Goal: Transaction & Acquisition: Obtain resource

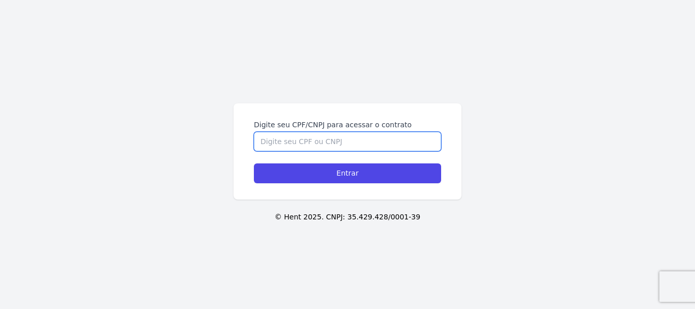
click at [367, 142] on input "Digite seu CPF/CNPJ para acessar o contrato" at bounding box center [347, 141] width 187 height 19
type input "07673250799"
click at [254, 163] on input "Entrar" at bounding box center [347, 173] width 187 height 20
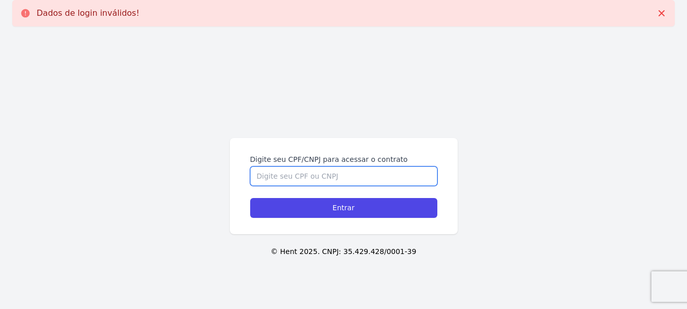
click at [361, 175] on input "Digite seu CPF/CNPJ para acessar o contrato" at bounding box center [343, 175] width 187 height 19
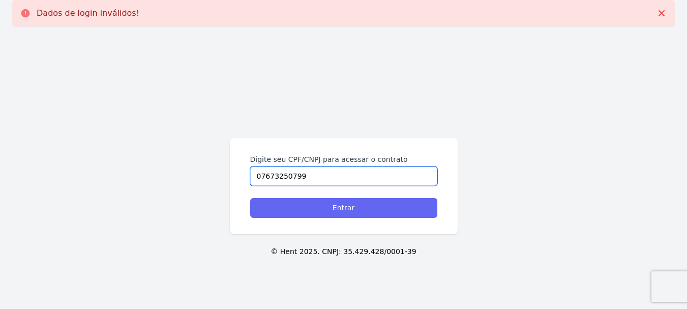
type input "07673250799"
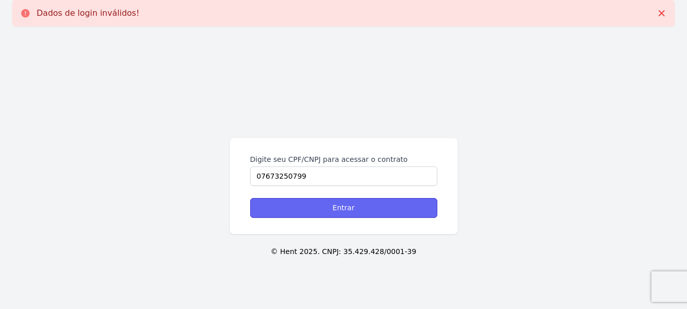
click at [352, 212] on input "Entrar" at bounding box center [343, 208] width 187 height 20
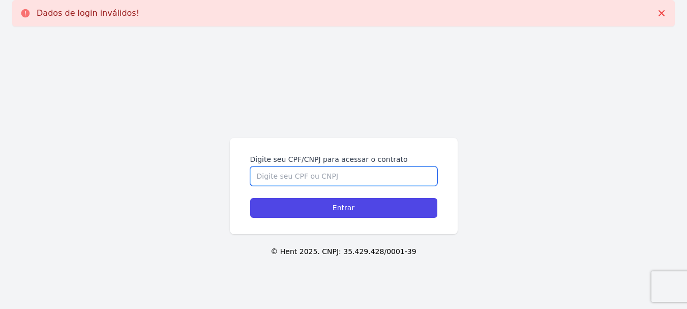
click at [405, 174] on input "Digite seu CPF/CNPJ para acessar o contrato" at bounding box center [343, 175] width 187 height 19
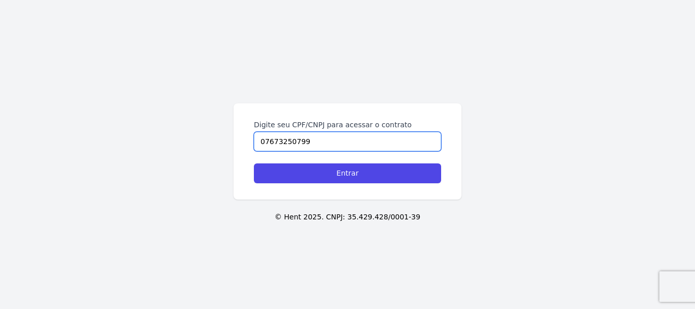
type input "07673250799"
click at [405, 173] on input "Entrar" at bounding box center [347, 173] width 187 height 20
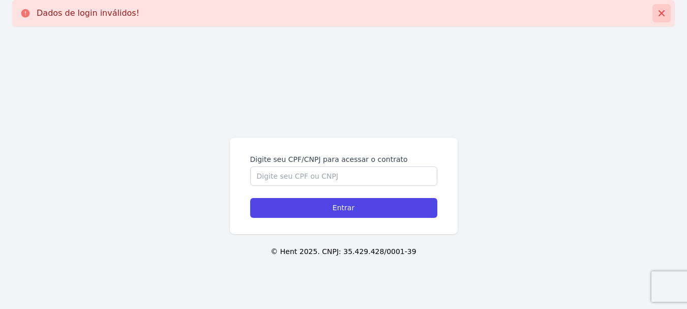
click at [662, 10] on icon at bounding box center [662, 13] width 10 height 10
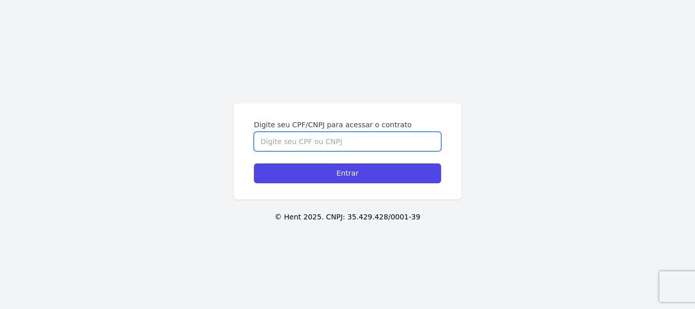
click at [381, 139] on input "Digite seu CPF/CNPJ para acessar o contrato" at bounding box center [347, 141] width 187 height 19
click at [377, 142] on input "Digite seu CPF/CNPJ para acessar o contrato" at bounding box center [347, 141] width 187 height 19
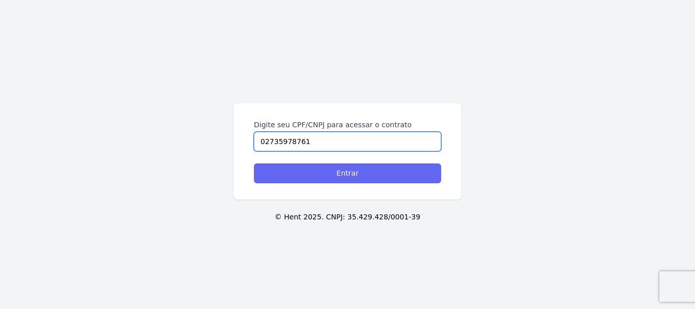
type input "02735978761"
click at [342, 175] on input "Entrar" at bounding box center [347, 173] width 187 height 20
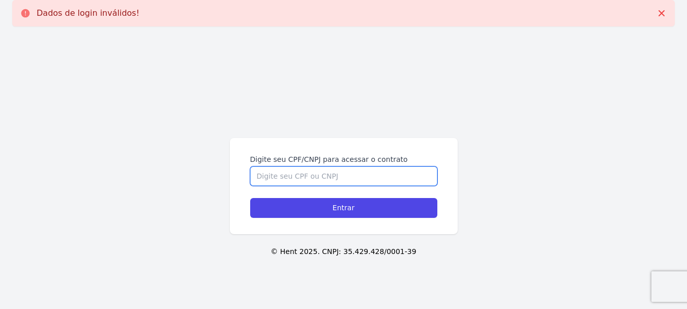
drag, startPoint x: 0, startPoint y: 0, endPoint x: 342, endPoint y: 171, distance: 382.8
click at [342, 171] on input "Digite seu CPF/CNPJ para acessar o contrato" at bounding box center [343, 175] width 187 height 19
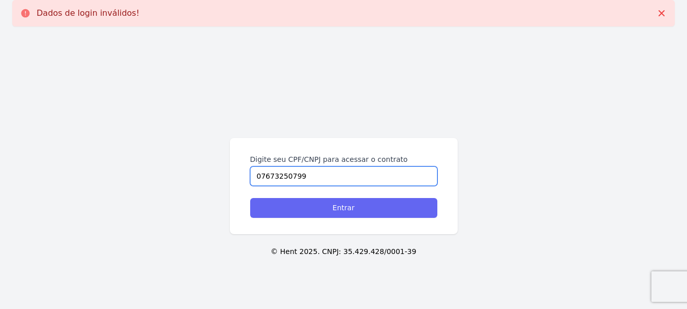
type input "07673250799"
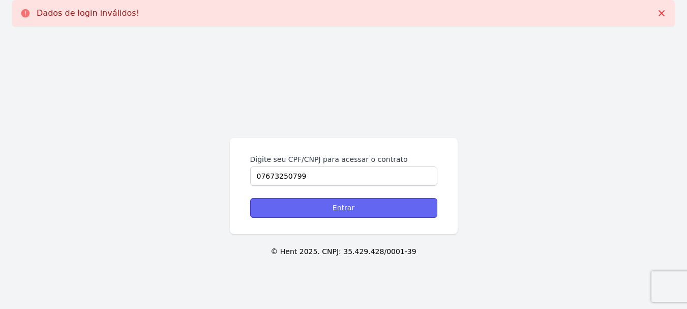
click at [323, 209] on input "Entrar" at bounding box center [343, 208] width 187 height 20
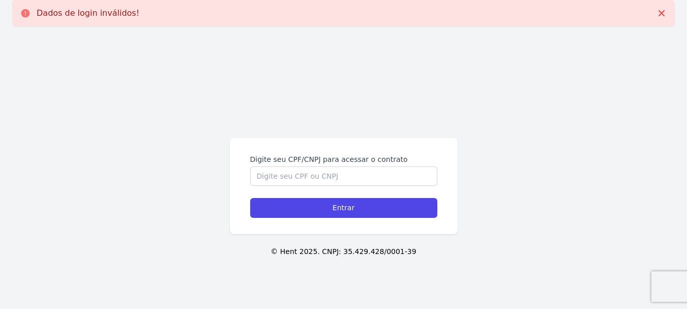
click at [431, 36] on div "Digite seu CPF/CNPJ para acessar o contrato Entrar © Hent 2025. CNPJ: 35.429.42…" at bounding box center [343, 189] width 687 height 309
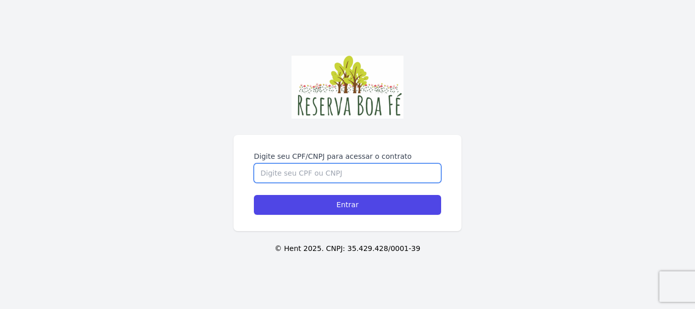
click at [324, 173] on input "Digite seu CPF/CNPJ para acessar o contrato" at bounding box center [347, 172] width 187 height 19
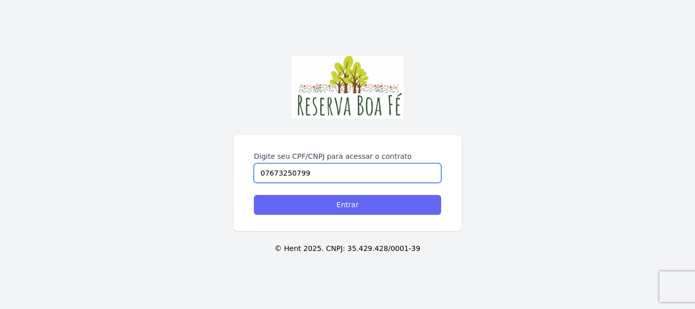
type input "07673250799"
click at [313, 205] on input "Entrar" at bounding box center [347, 205] width 187 height 20
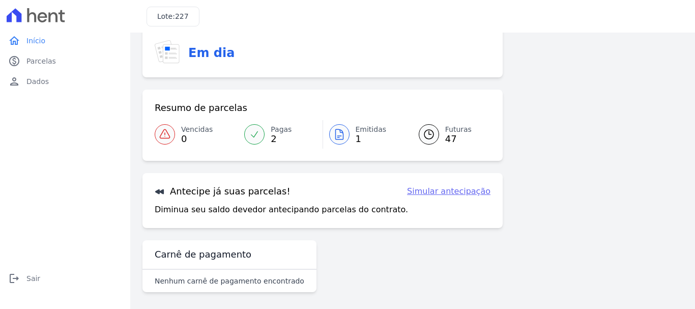
scroll to position [79, 0]
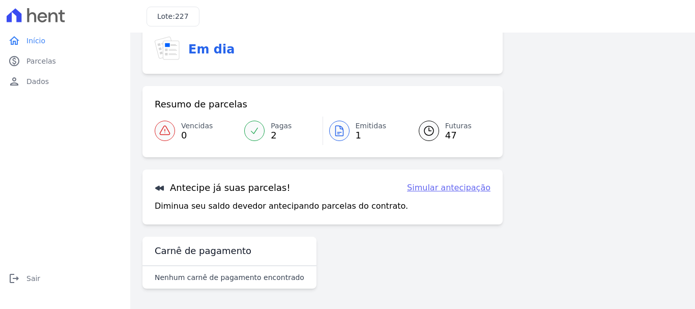
click at [335, 127] on icon at bounding box center [339, 131] width 8 height 10
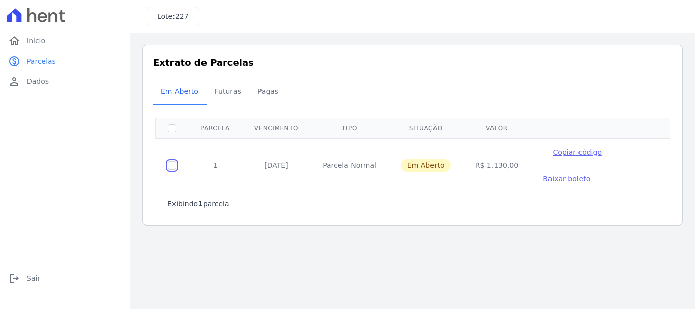
click at [170, 168] on input "checkbox" at bounding box center [172, 165] width 8 height 8
checkbox input "true"
click at [549, 178] on span "Baixar boleto" at bounding box center [566, 178] width 47 height 8
click at [38, 43] on span "Início" at bounding box center [35, 41] width 19 height 10
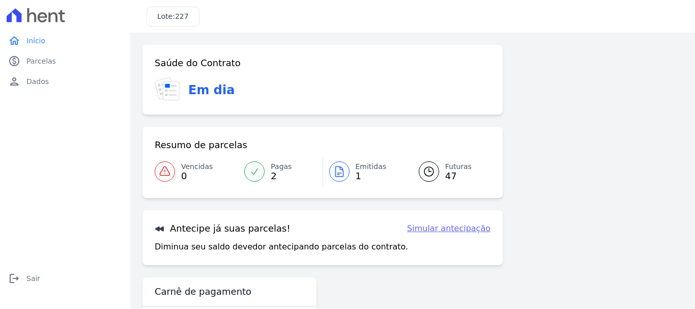
click at [256, 175] on icon at bounding box center [254, 171] width 10 height 10
